Goal: Navigation & Orientation: Find specific page/section

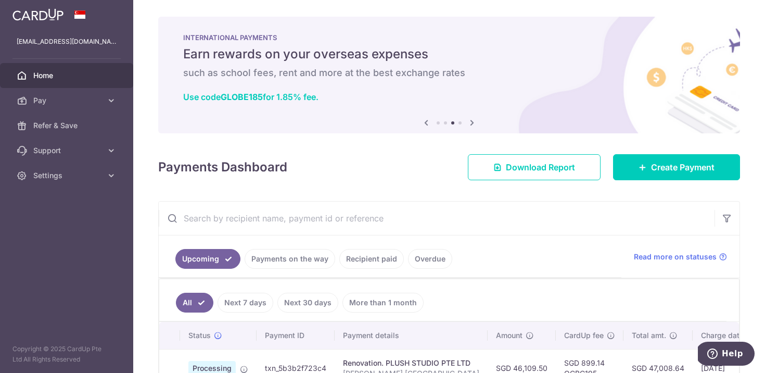
scroll to position [65, 0]
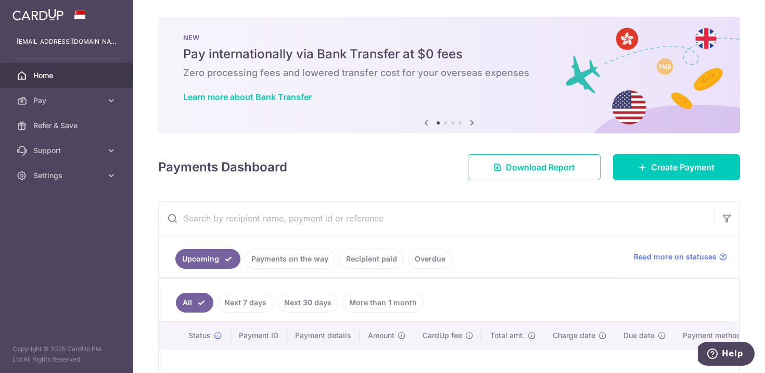
click at [471, 118] on icon at bounding box center [472, 122] width 12 height 13
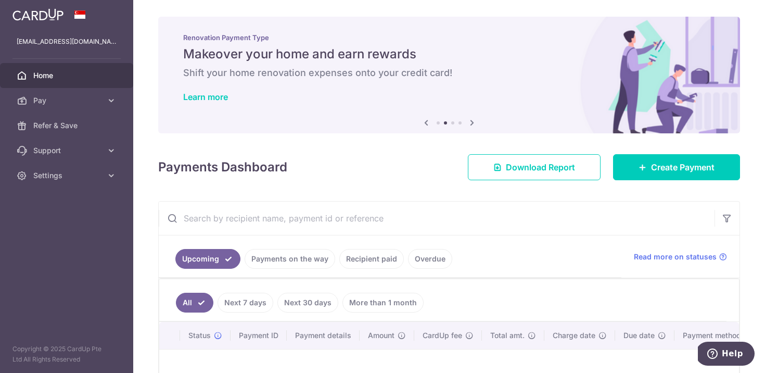
click at [471, 118] on icon at bounding box center [472, 122] width 12 height 13
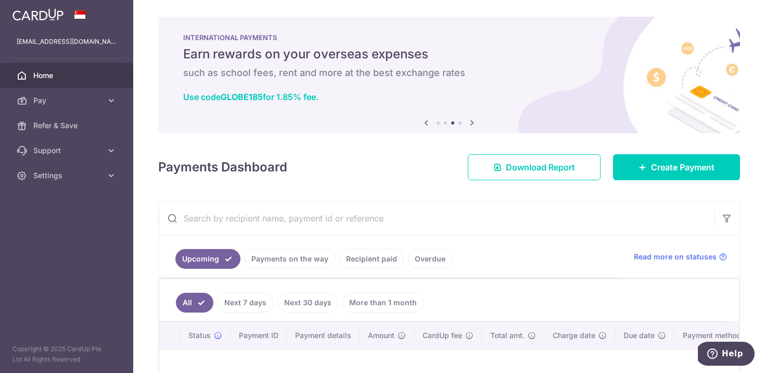
click at [471, 118] on icon at bounding box center [472, 122] width 12 height 13
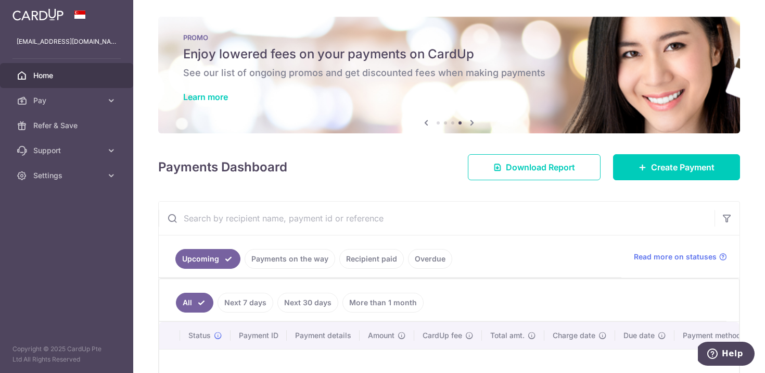
click at [479, 65] on div "PROMO Enjoy lowered fees on your payments on CardUp See our list of ongoing pro…" at bounding box center [449, 69] width 582 height 104
click at [208, 100] on link "Learn more" at bounding box center [205, 97] width 45 height 10
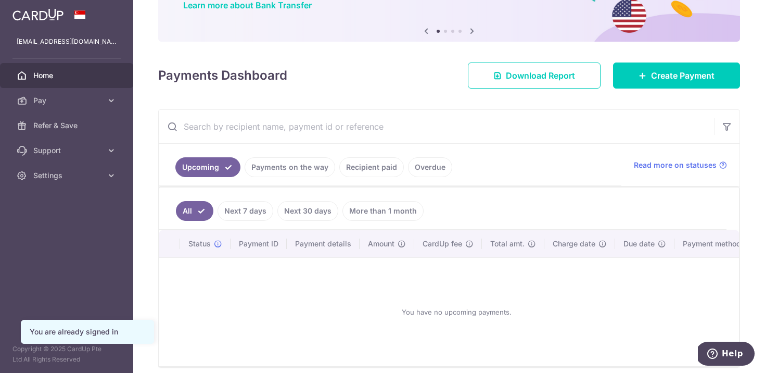
scroll to position [100, 0]
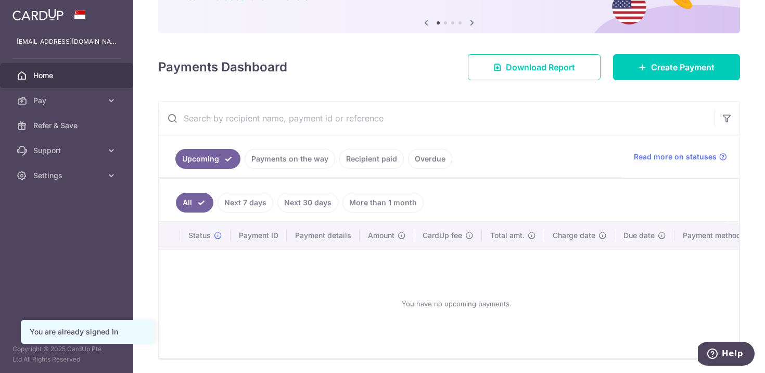
click at [284, 160] on link "Payments on the way" at bounding box center [290, 159] width 91 height 20
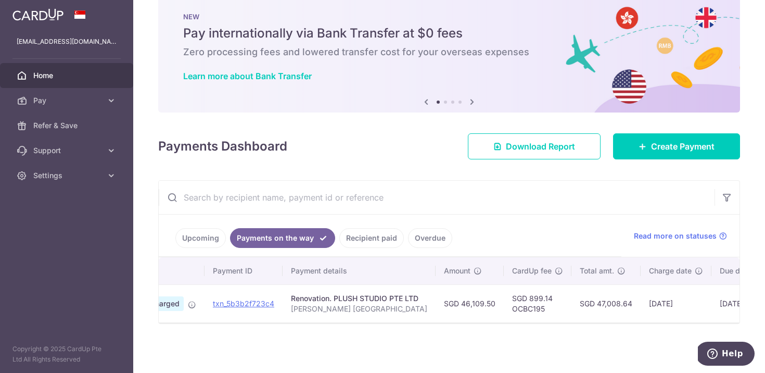
scroll to position [0, 62]
